Goal: Information Seeking & Learning: Learn about a topic

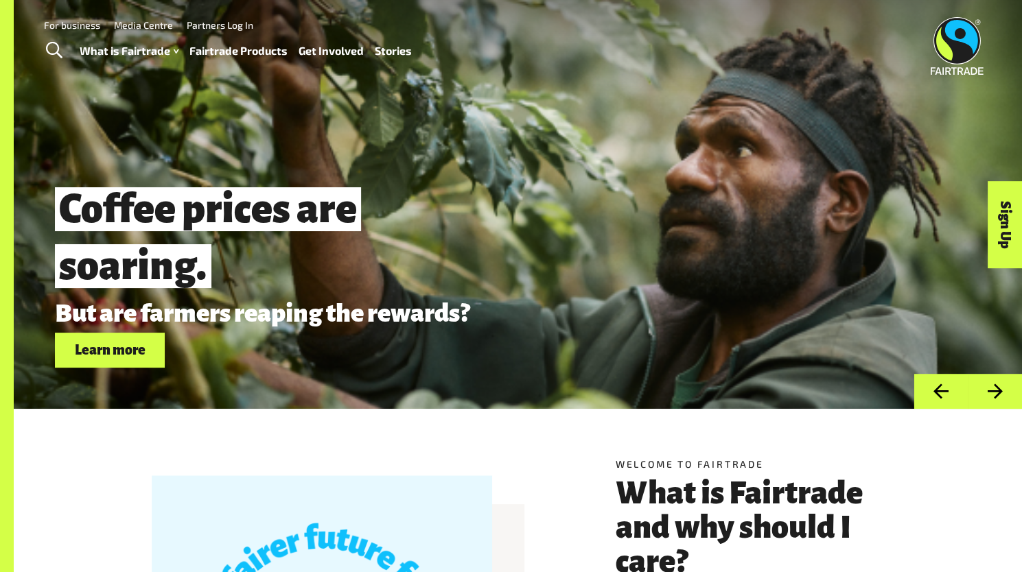
click at [242, 49] on link "Fairtrade Products" at bounding box center [238, 51] width 98 height 20
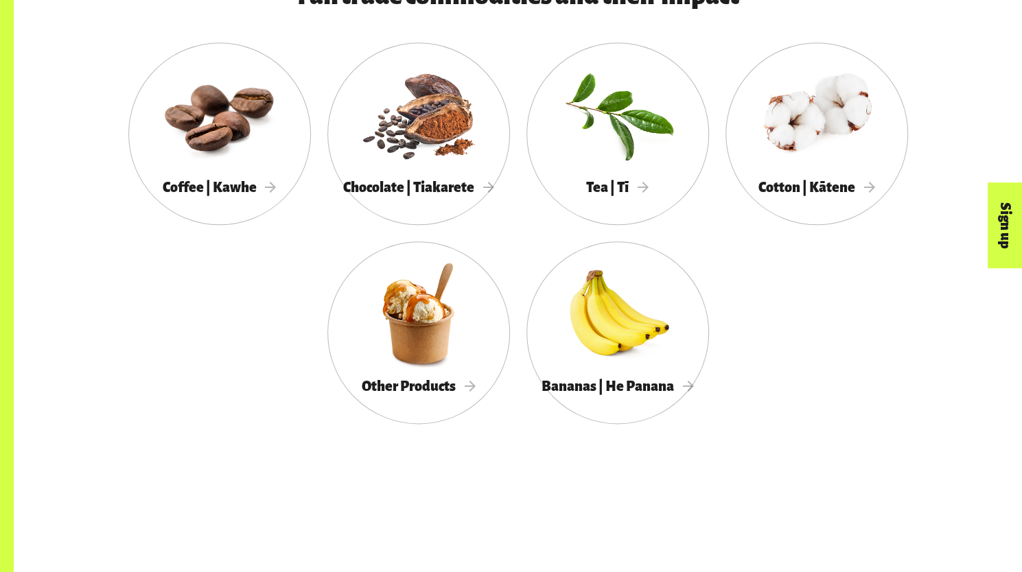
scroll to position [821, 0]
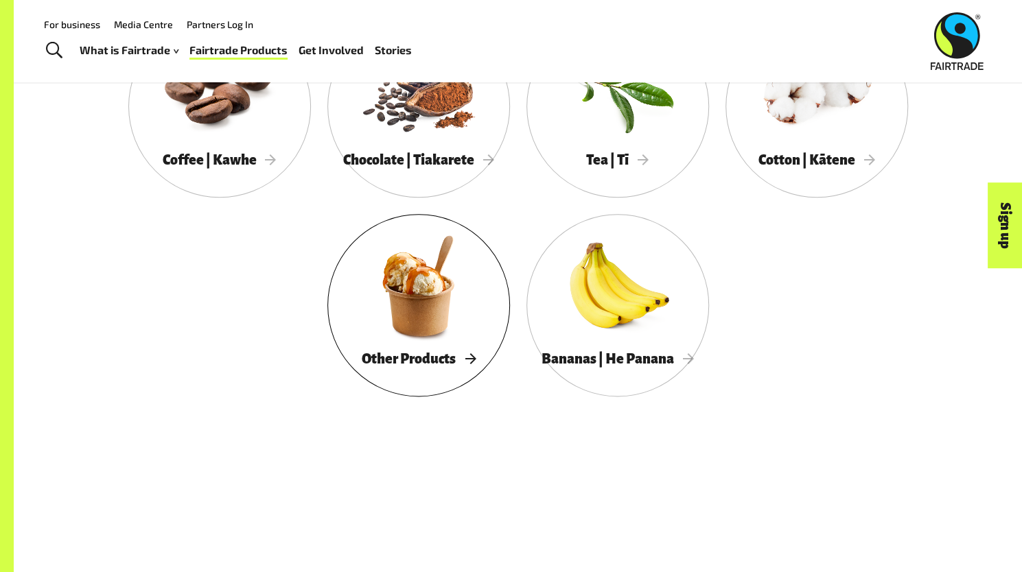
click at [457, 292] on div at bounding box center [418, 285] width 183 height 119
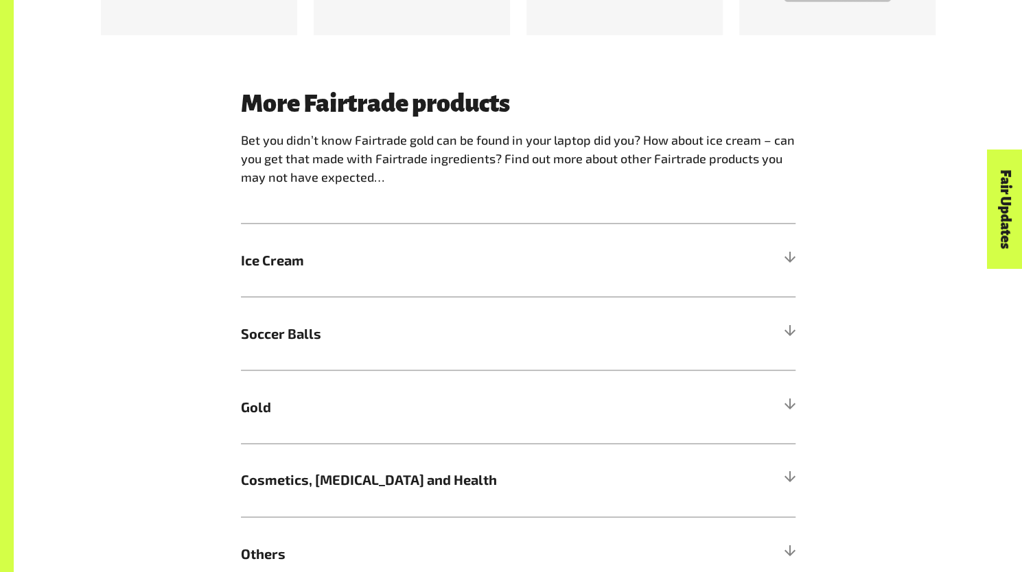
scroll to position [1039, 0]
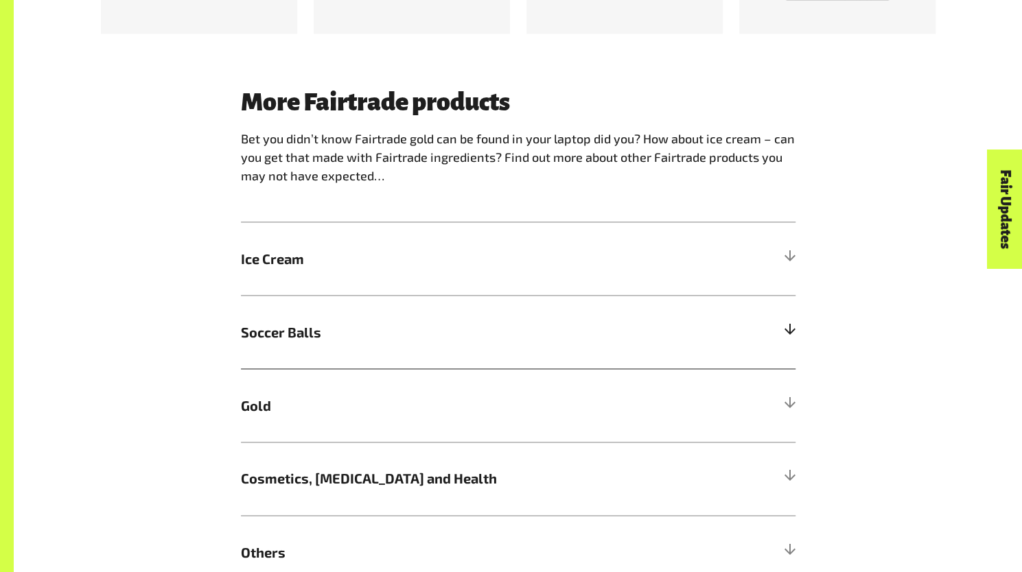
click at [358, 339] on span "Soccer Balls" at bounding box center [449, 332] width 416 height 21
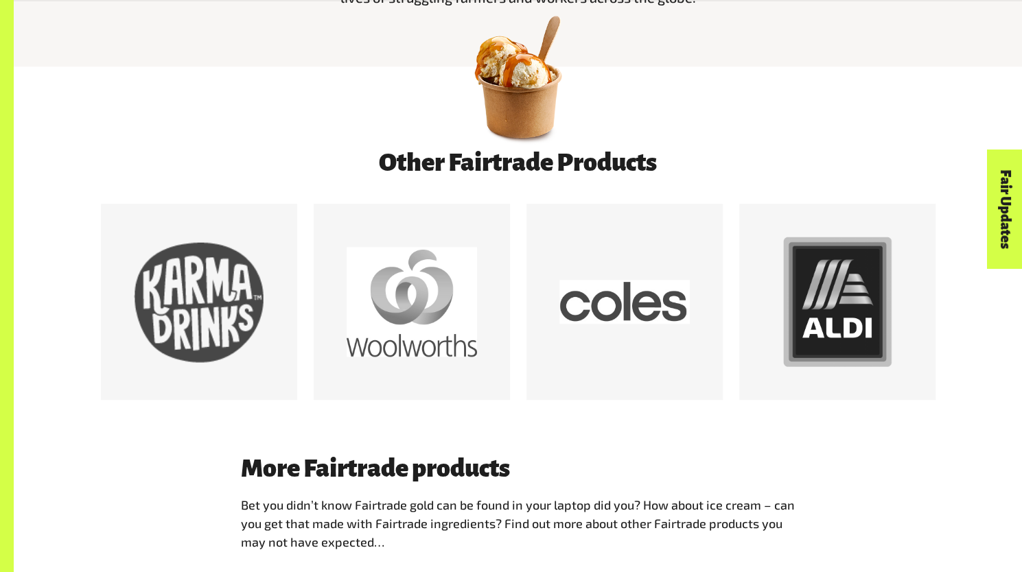
scroll to position [675, 0]
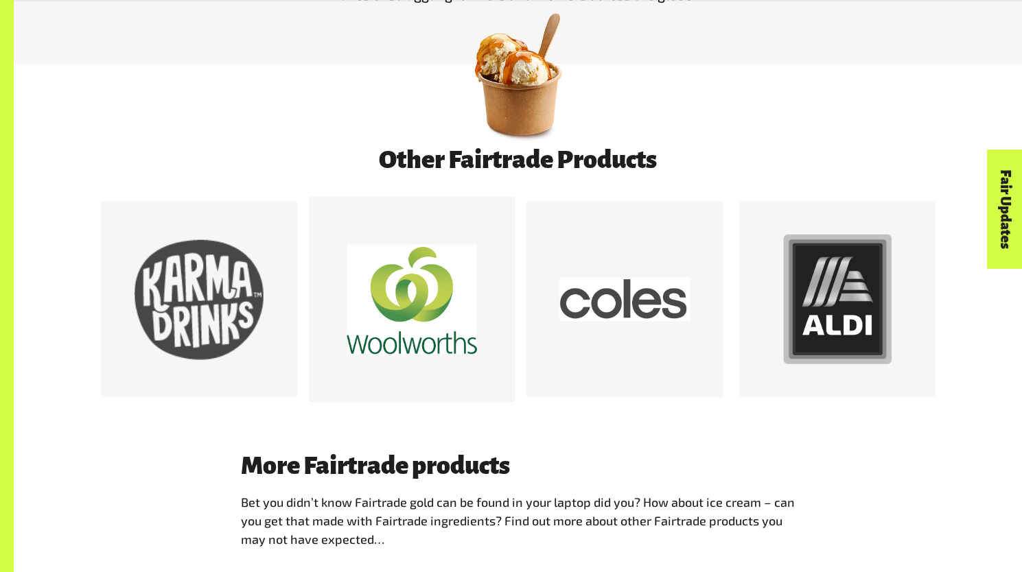
click at [409, 307] on div at bounding box center [412, 299] width 130 height 130
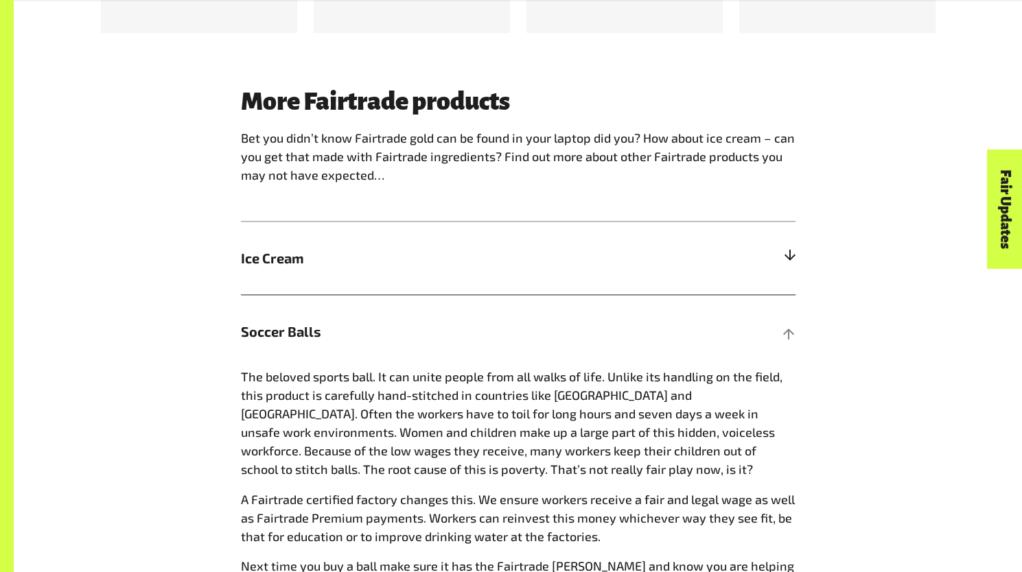
scroll to position [1040, 0]
click at [466, 280] on h5 "Ice Cream" at bounding box center [518, 257] width 555 height 73
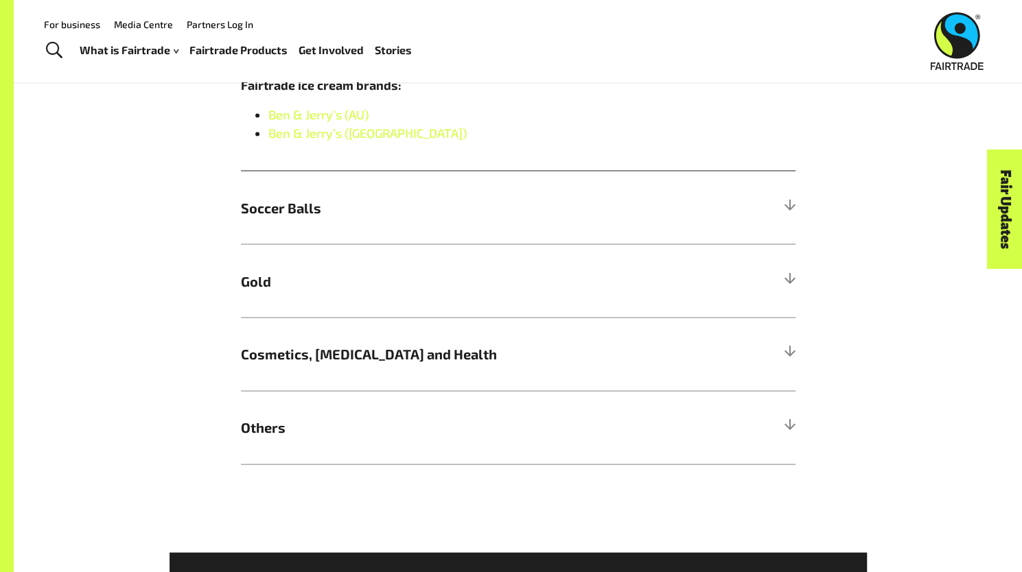
scroll to position [1342, 0]
click at [382, 431] on span "Others" at bounding box center [449, 427] width 416 height 21
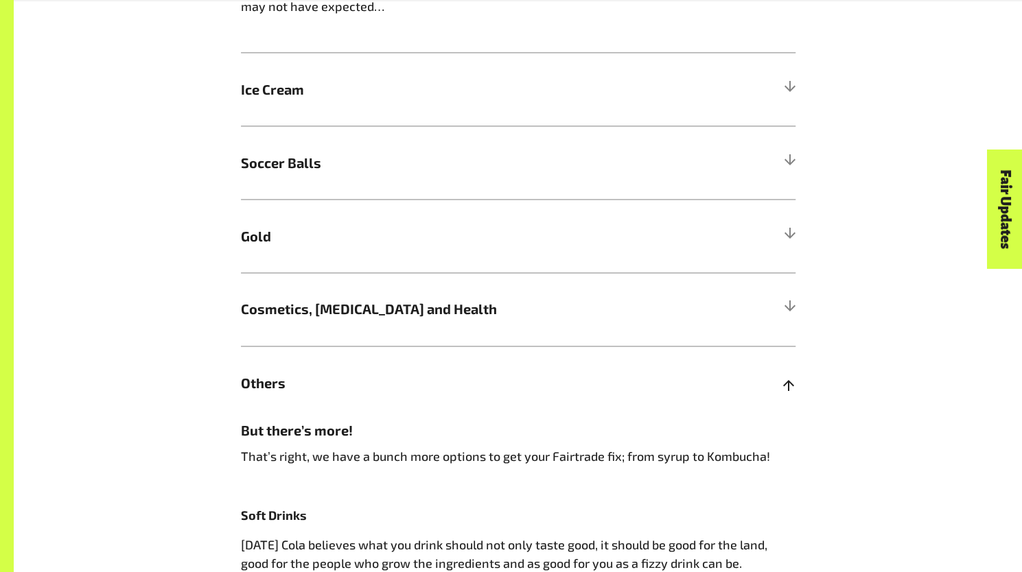
scroll to position [1209, 0]
click at [283, 323] on h5 "Cosmetics, [MEDICAL_DATA] and Health" at bounding box center [518, 308] width 555 height 73
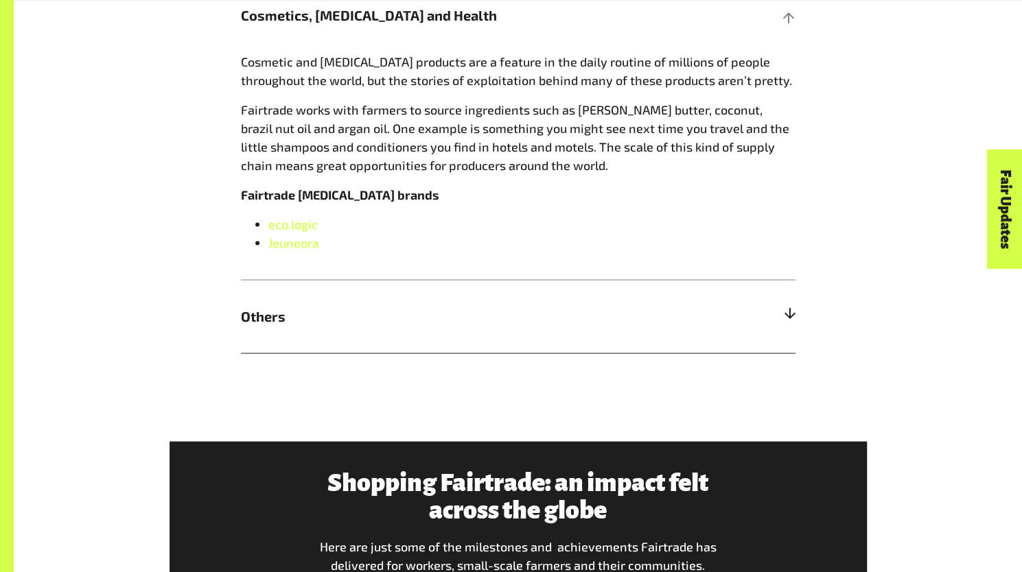
scroll to position [1503, 0]
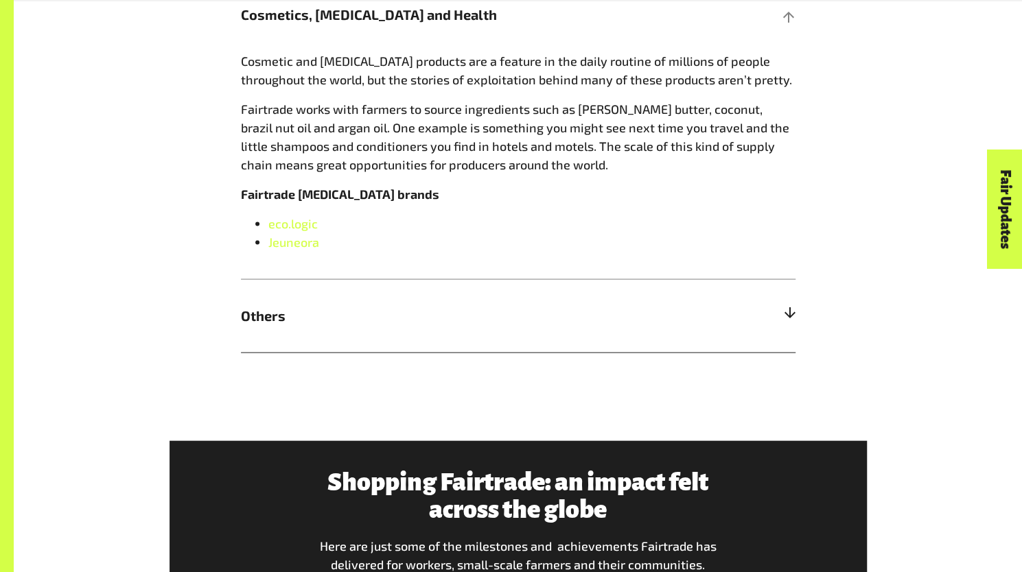
click at [310, 331] on h5 "Others" at bounding box center [518, 315] width 555 height 73
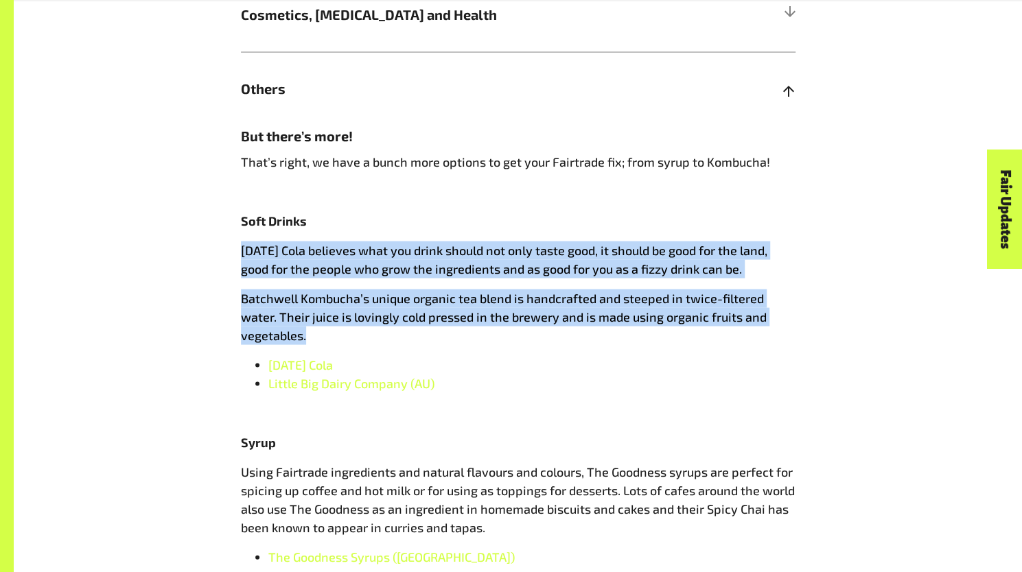
drag, startPoint x: 239, startPoint y: 234, endPoint x: 339, endPoint y: 345, distance: 149.7
click at [339, 345] on div "More Fairtrade products Bet you didn’t know Fairtrade gold can be found in your…" at bounding box center [518, 215] width 571 height 1180
click at [317, 371] on span "[DATE] Cola" at bounding box center [300, 364] width 65 height 15
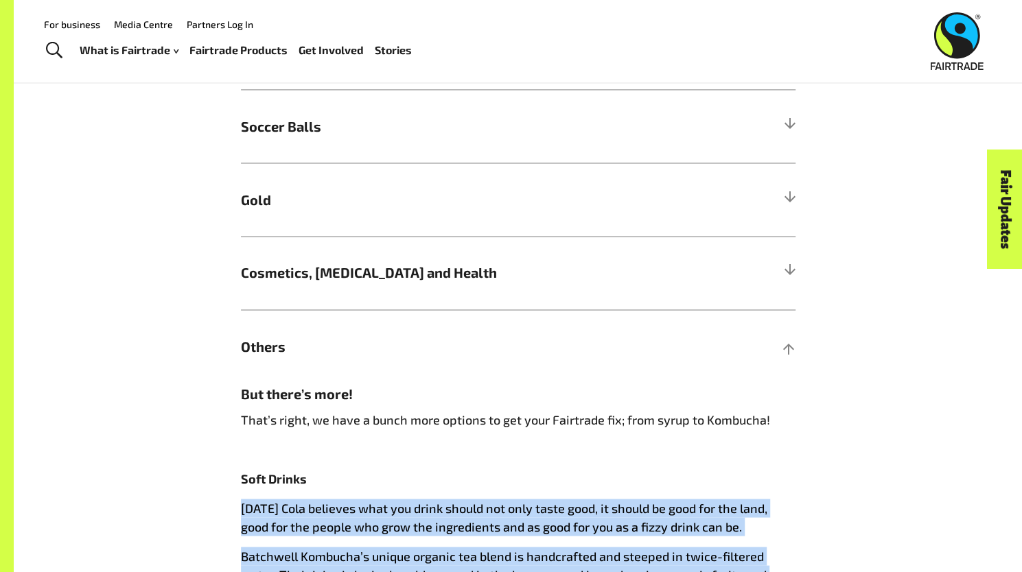
scroll to position [1230, 0]
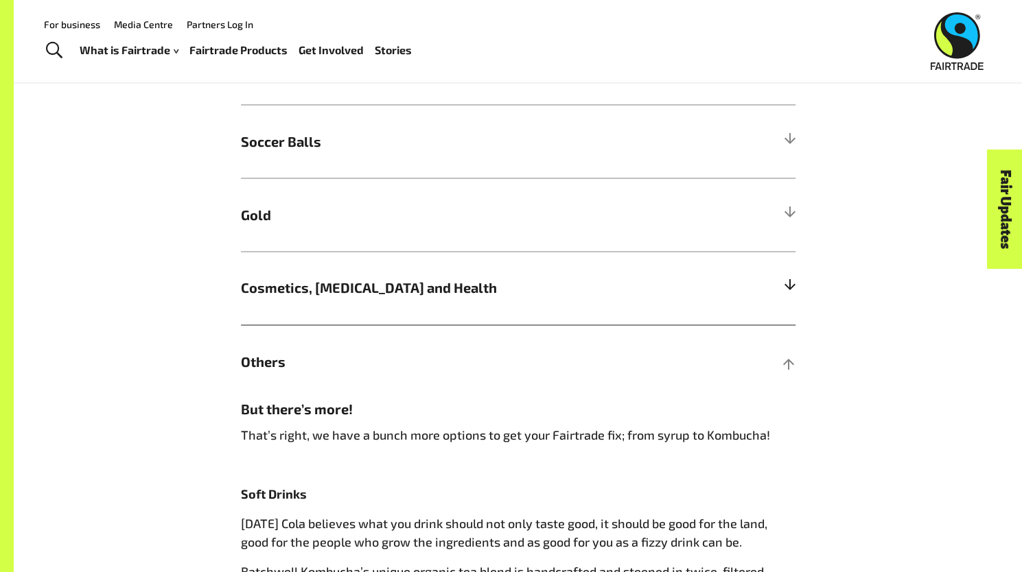
drag, startPoint x: 379, startPoint y: 290, endPoint x: 362, endPoint y: 290, distance: 16.5
click at [362, 290] on span "Cosmetics, [MEDICAL_DATA] and Health" at bounding box center [449, 287] width 416 height 21
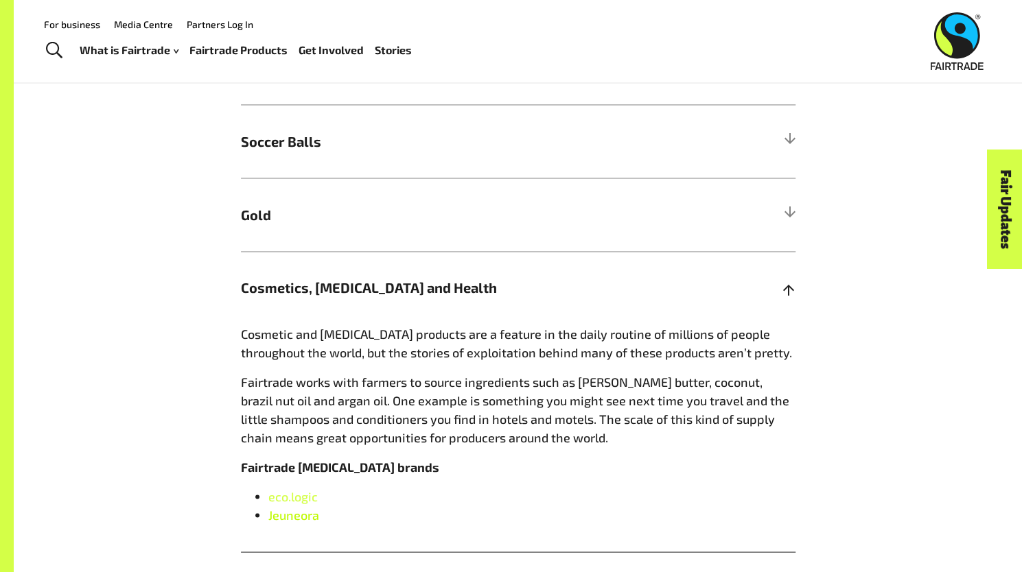
click at [307, 515] on link "Jeuneora" at bounding box center [293, 514] width 51 height 15
